Goal: Check status: Check status

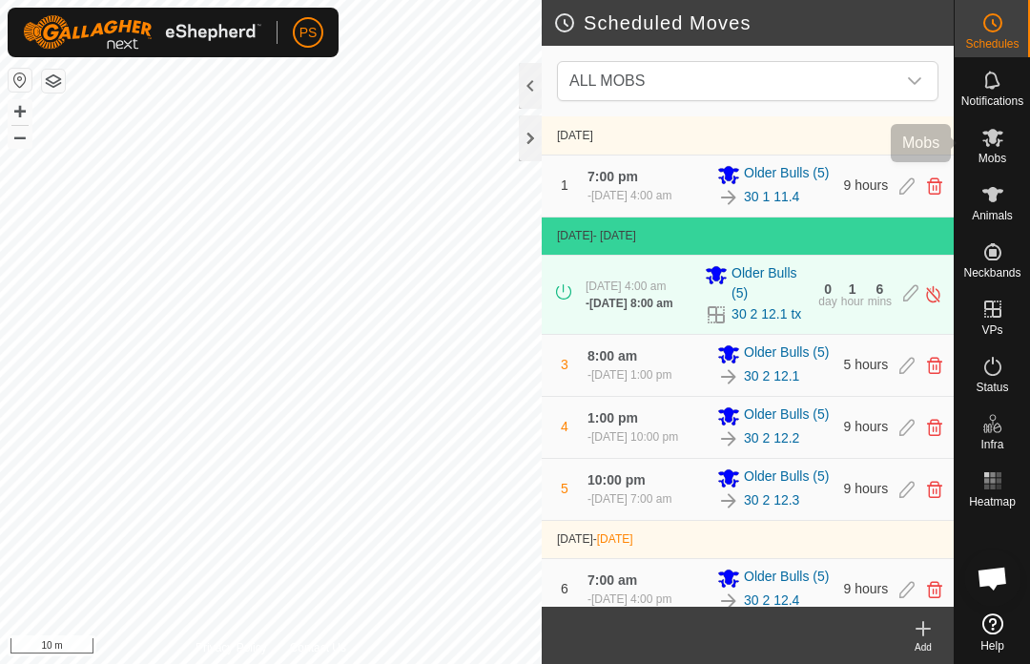
click at [1005, 148] on es-mob-svg-icon at bounding box center [993, 137] width 34 height 31
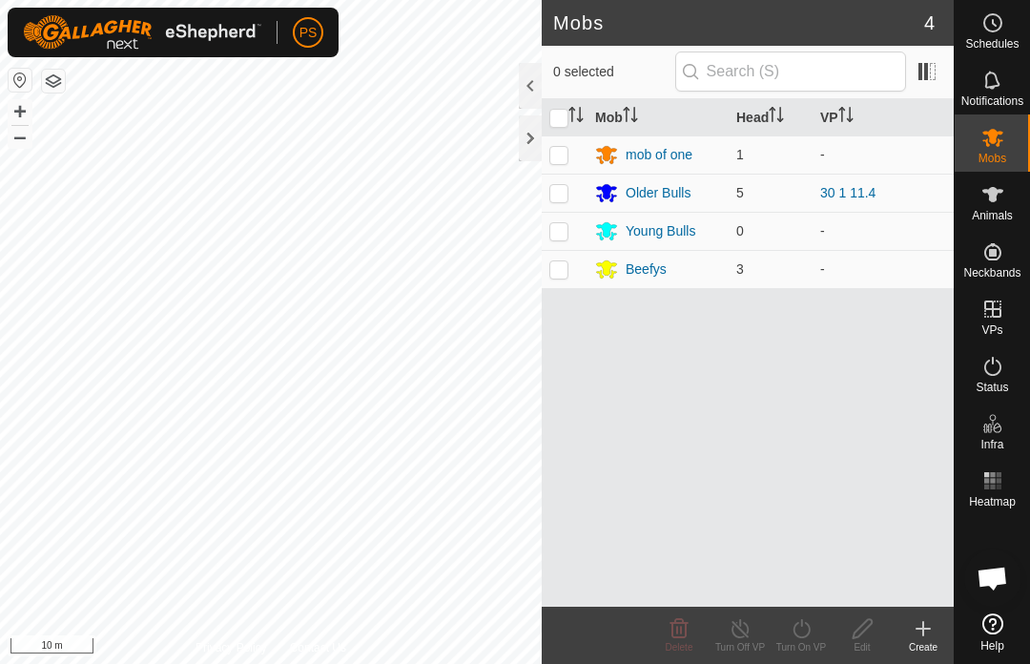
click at [647, 201] on div "Older Bulls" at bounding box center [658, 193] width 65 height 20
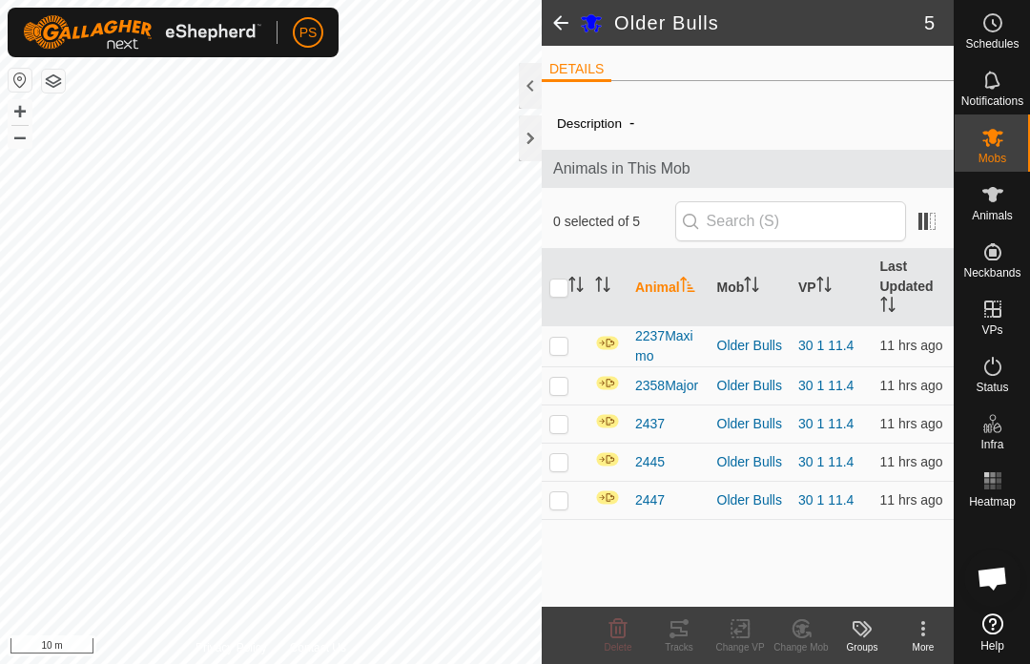
click at [559, 287] on input "checkbox" at bounding box center [558, 287] width 19 height 19
checkbox input "true"
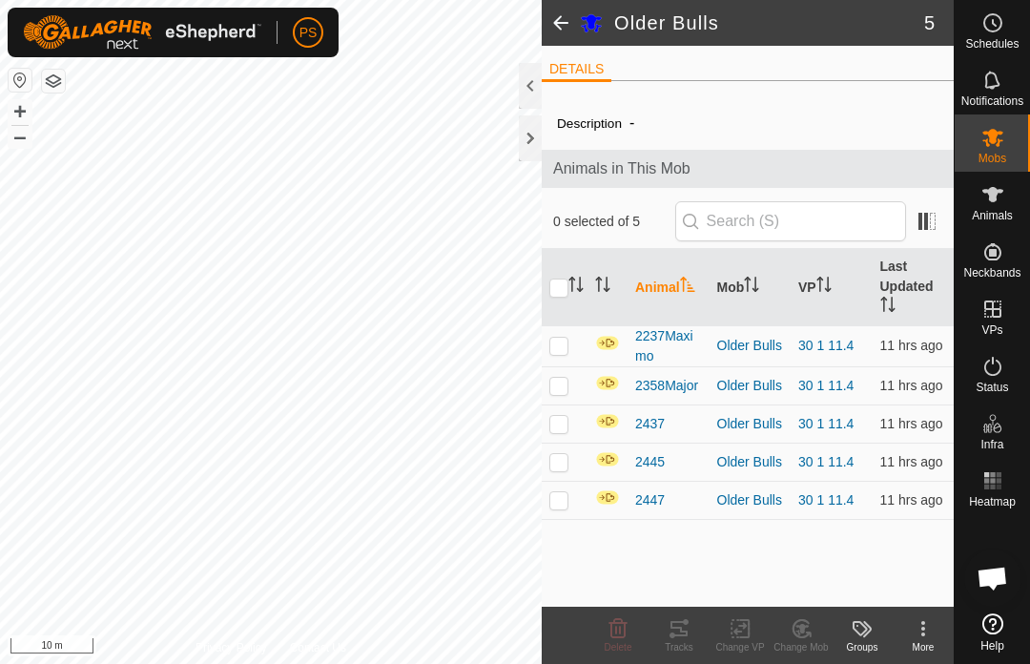
checkbox input "true"
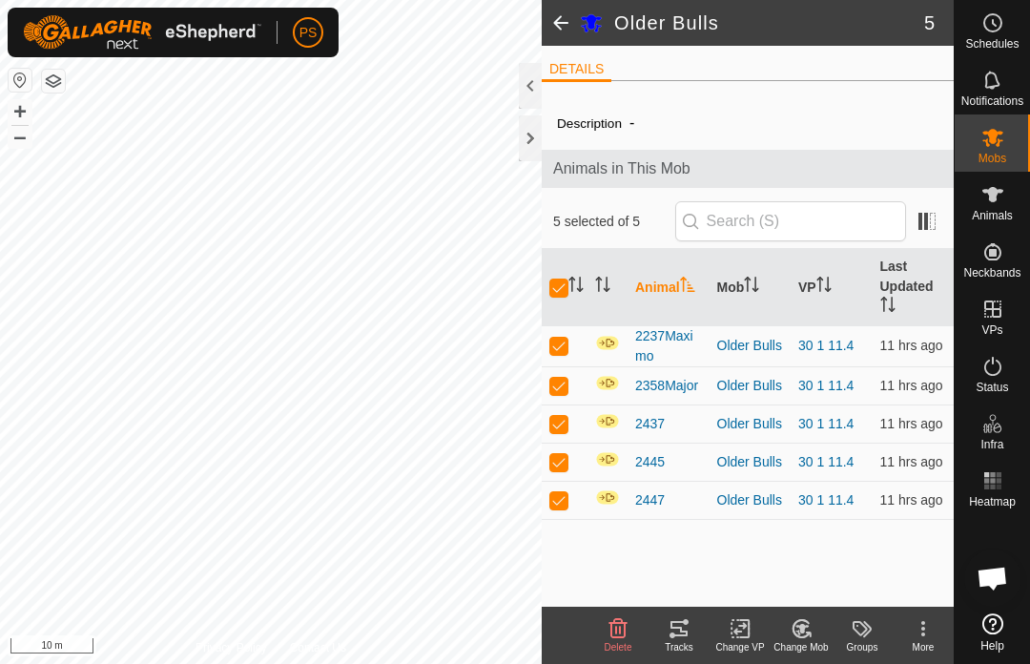
click at [683, 629] on icon at bounding box center [679, 628] width 23 height 23
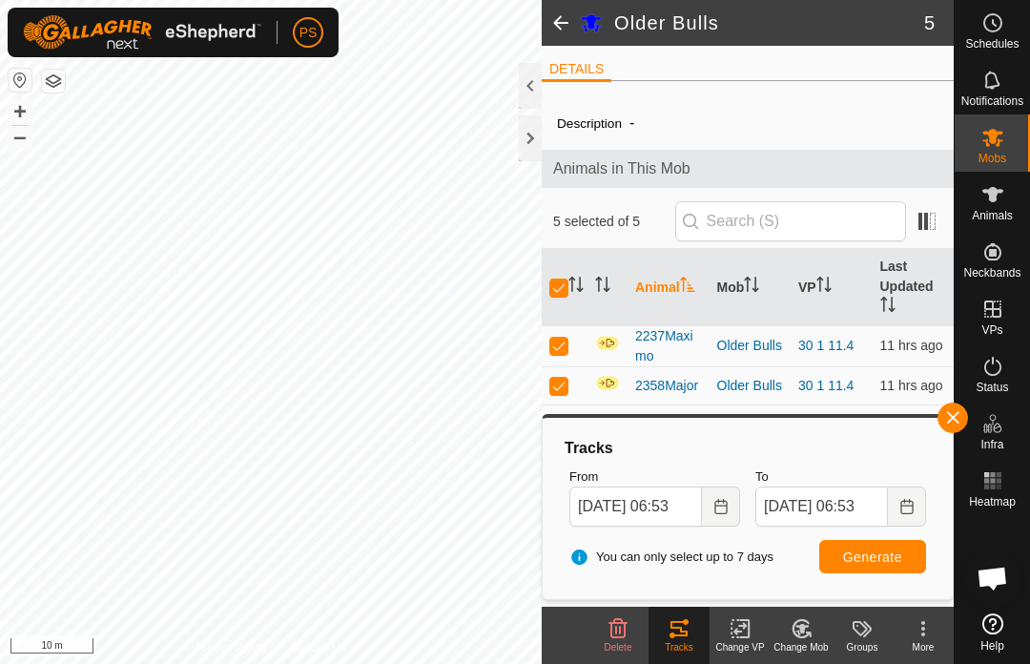
click at [578, 33] on span at bounding box center [561, 23] width 38 height 46
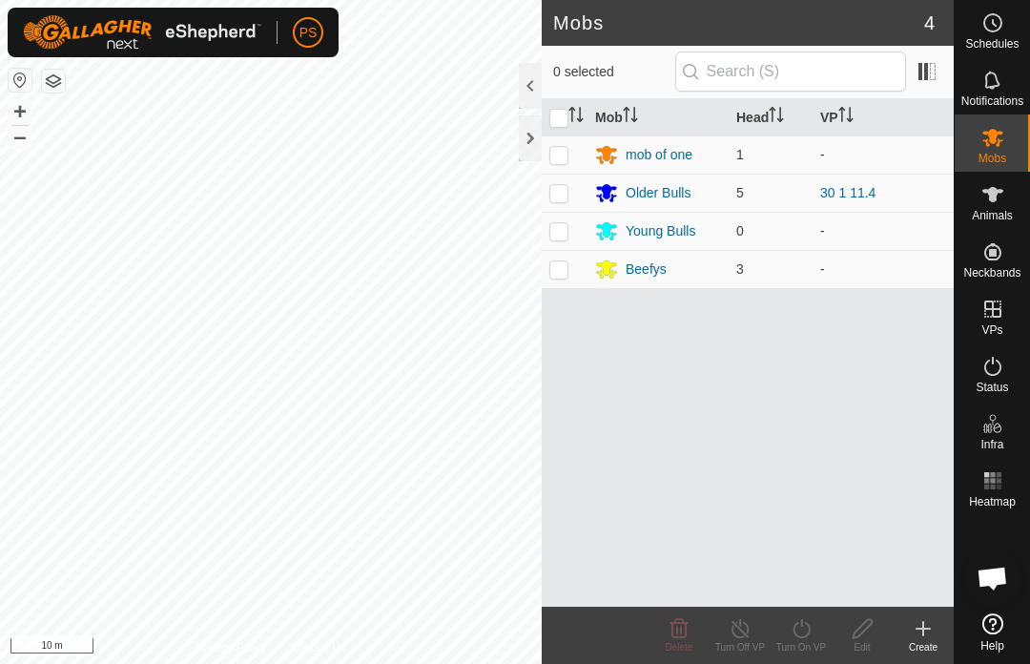
click at [990, 38] on span "Schedules" at bounding box center [991, 43] width 53 height 11
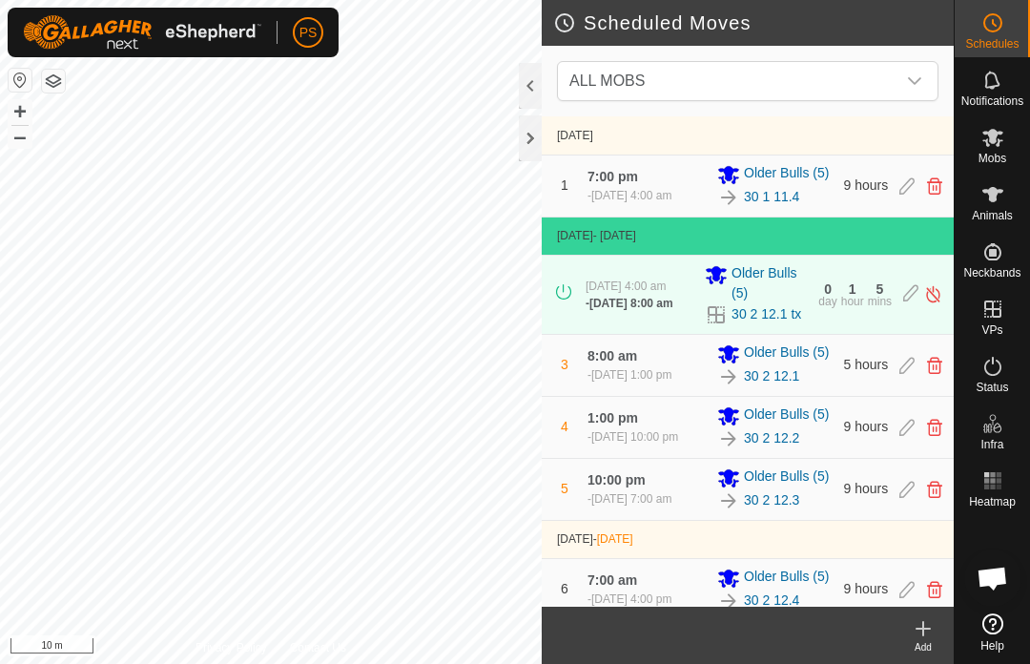
click at [781, 386] on link "30 2 12.1" at bounding box center [771, 376] width 55 height 20
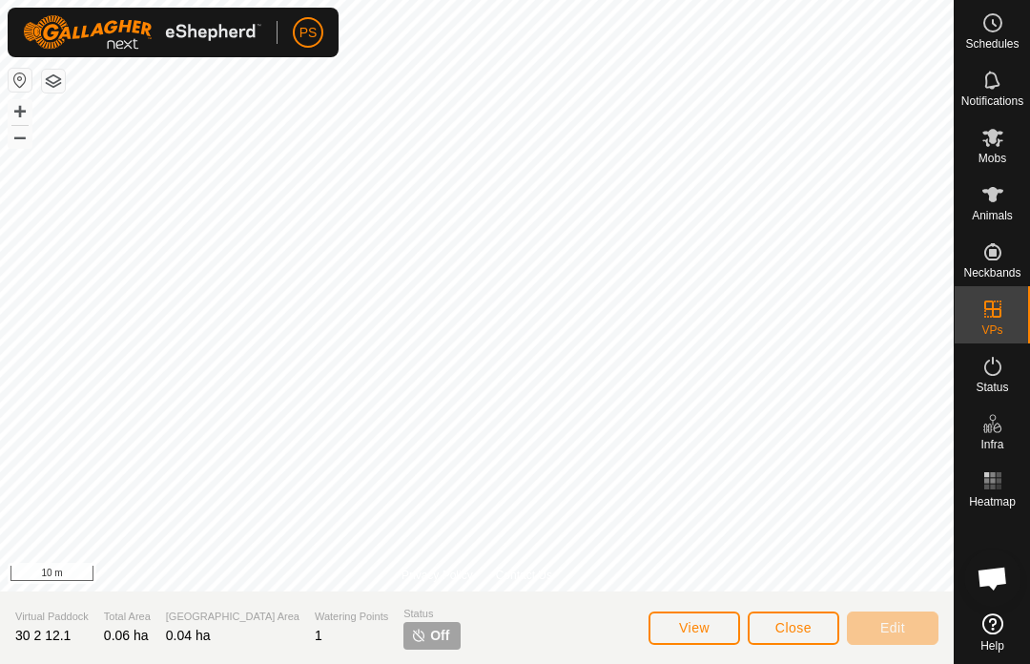
click at [797, 616] on button "Close" at bounding box center [794, 627] width 92 height 33
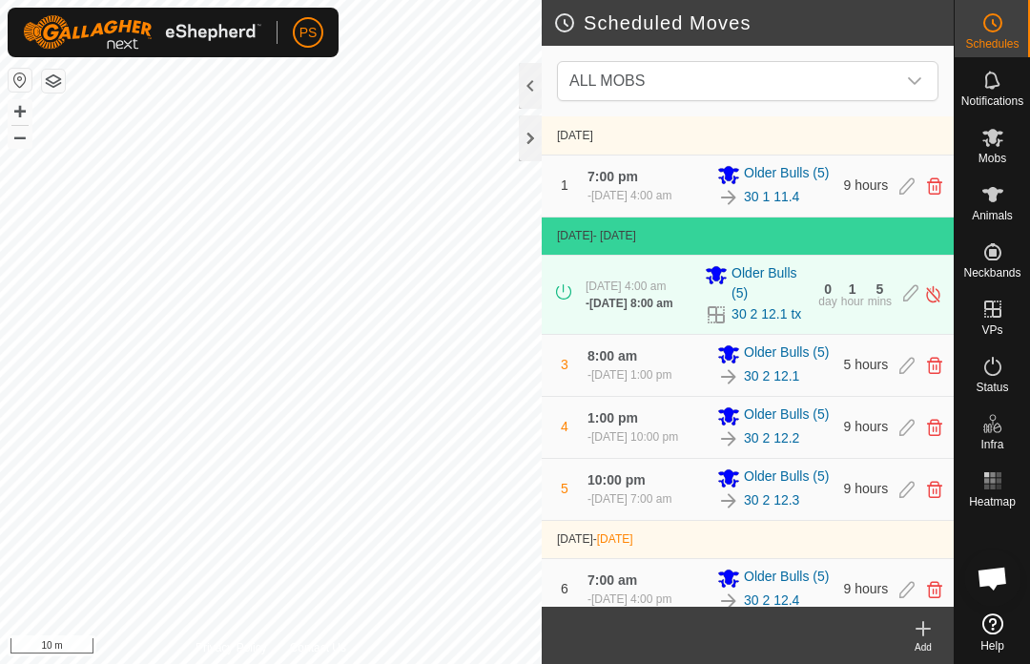
click at [777, 322] on link "30 2 12.1 tx" at bounding box center [766, 314] width 70 height 20
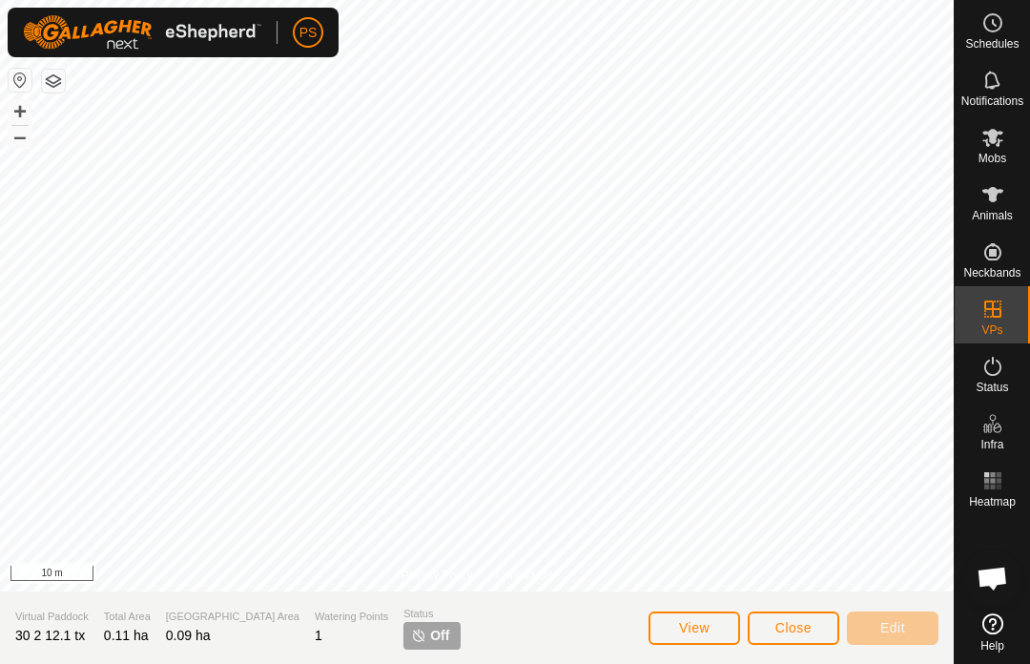
click at [786, 621] on span "Close" at bounding box center [793, 627] width 36 height 15
